Goal: Check status

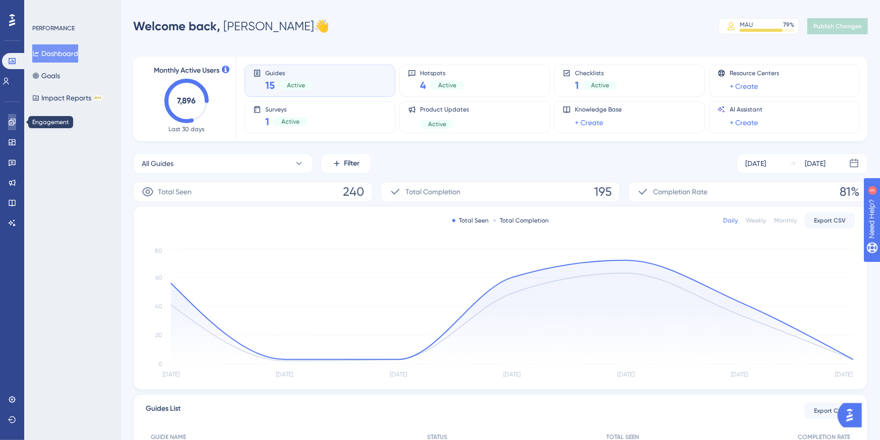
click at [13, 125] on icon at bounding box center [12, 122] width 7 height 7
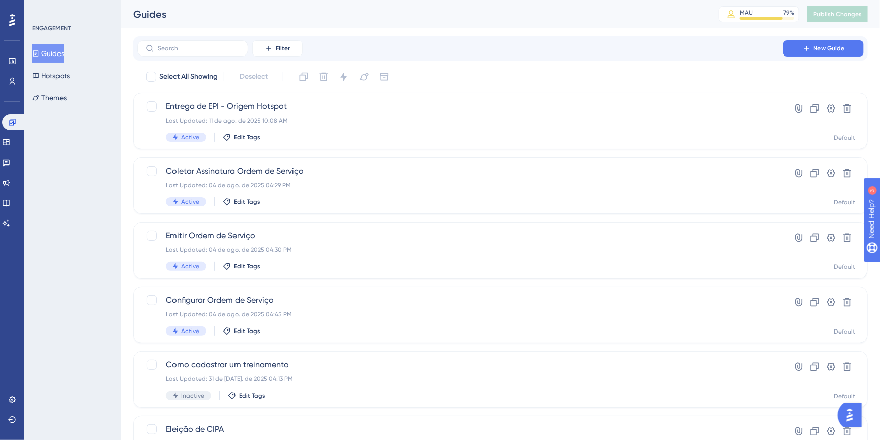
click at [62, 49] on button "Guides" at bounding box center [48, 53] width 32 height 18
click at [302, 104] on span "Entrega de EPI - Origem Hotspot" at bounding box center [460, 106] width 589 height 12
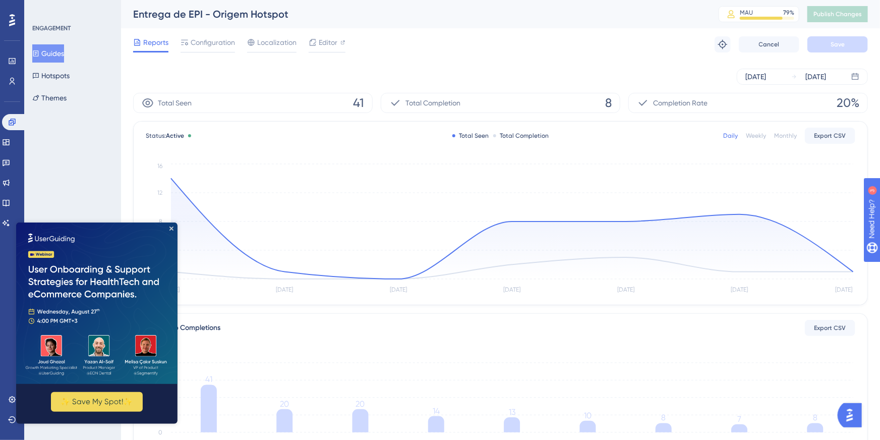
click at [9, 17] on icon at bounding box center [12, 20] width 6 height 13
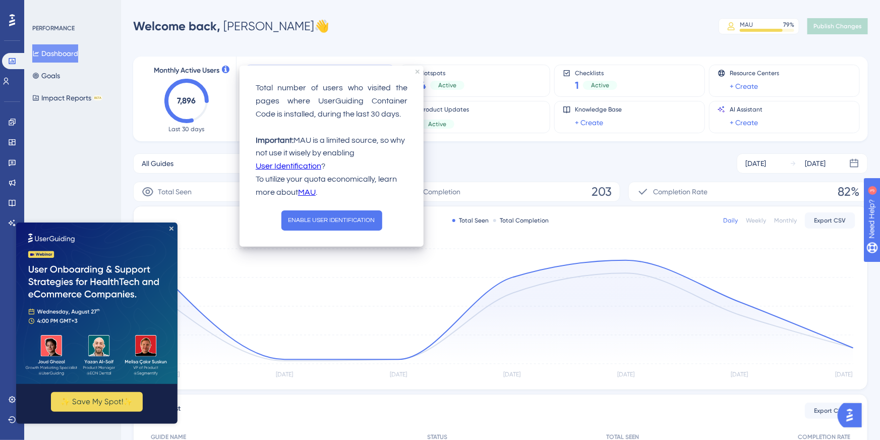
click at [227, 70] on icon at bounding box center [226, 70] width 8 height 8
click at [199, 109] on icon "7,896" at bounding box center [186, 101] width 44 height 44
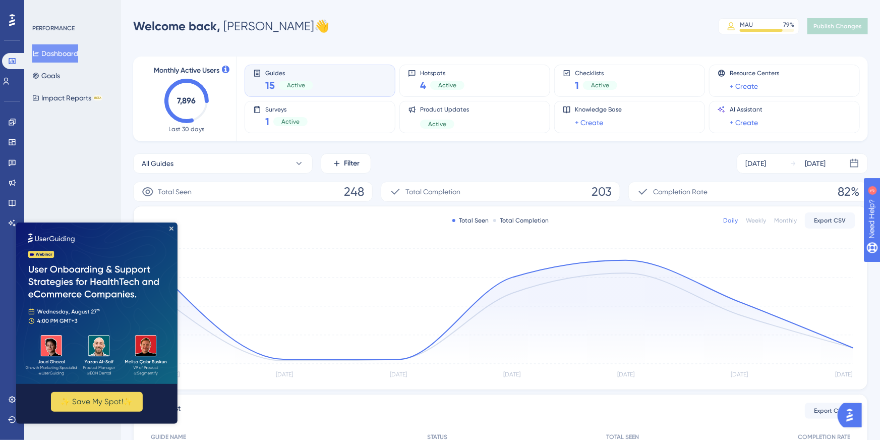
click at [171, 225] on img at bounding box center [96, 302] width 161 height 161
click at [171, 228] on icon "Close Preview" at bounding box center [171, 228] width 4 height 4
